Goal: Find specific page/section: Find specific page/section

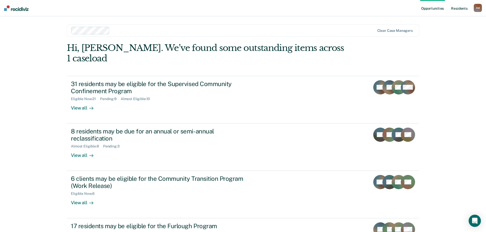
click at [463, 7] on link "Resident s" at bounding box center [459, 8] width 19 height 16
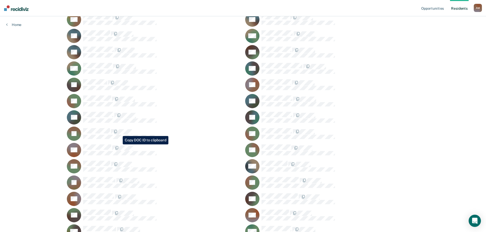
scroll to position [259, 0]
